Goal: Task Accomplishment & Management: Complete application form

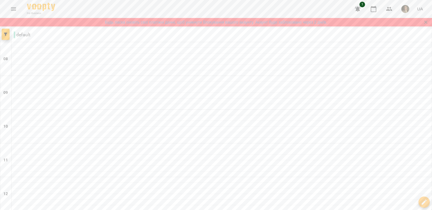
scroll to position [304, 0]
type input "**********"
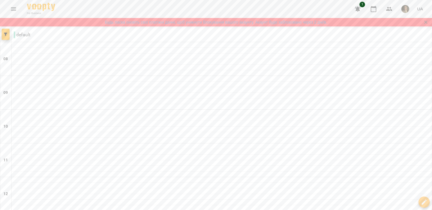
type input "**********"
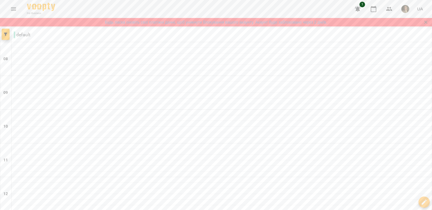
type input "**********"
